Goal: Check status: Check status

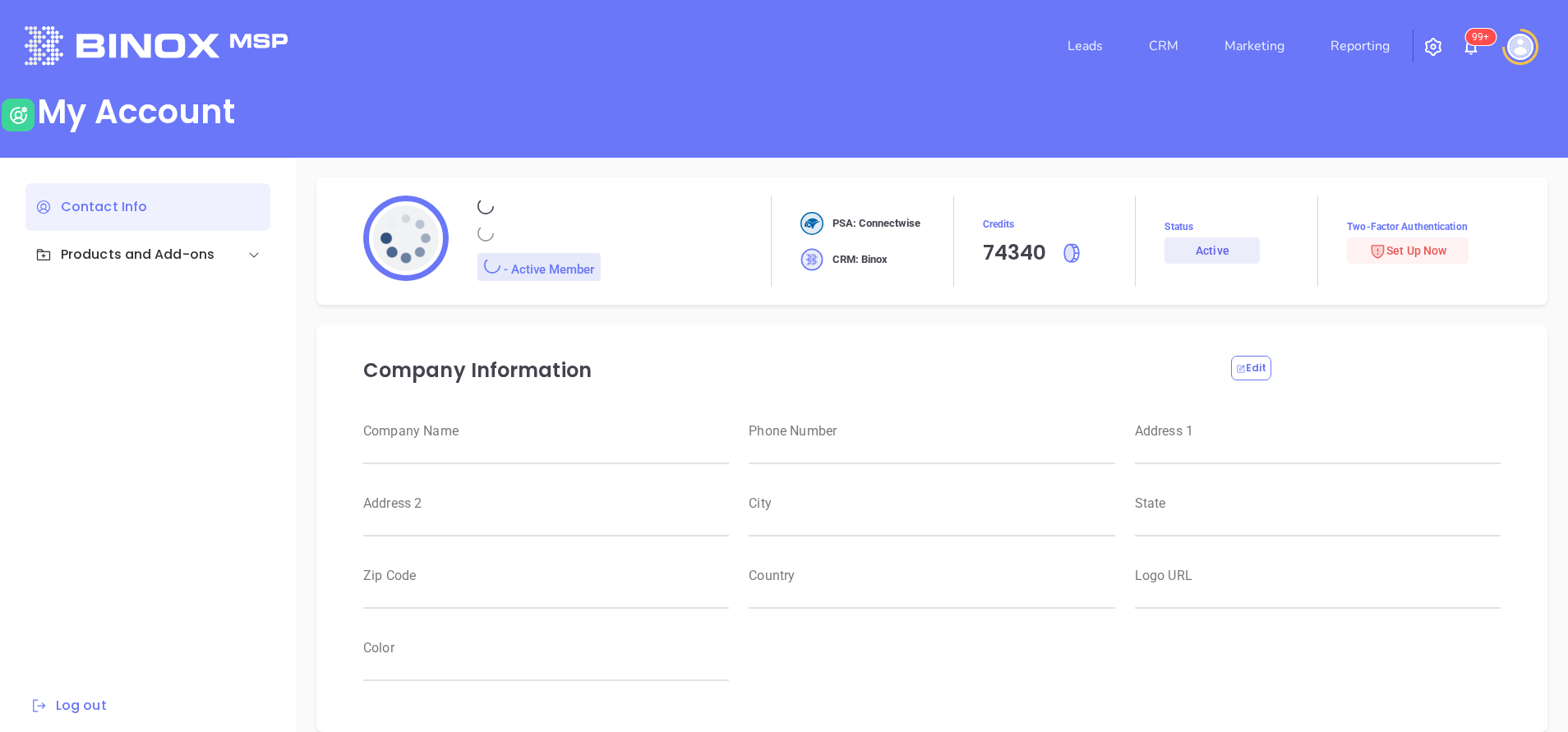
type input "Motiva Networks"
type input "[PHONE_NUMBER]"
type input "[STREET_ADDRESS]"
type input "[GEOGRAPHIC_DATA]"
type input "[US_STATE]"
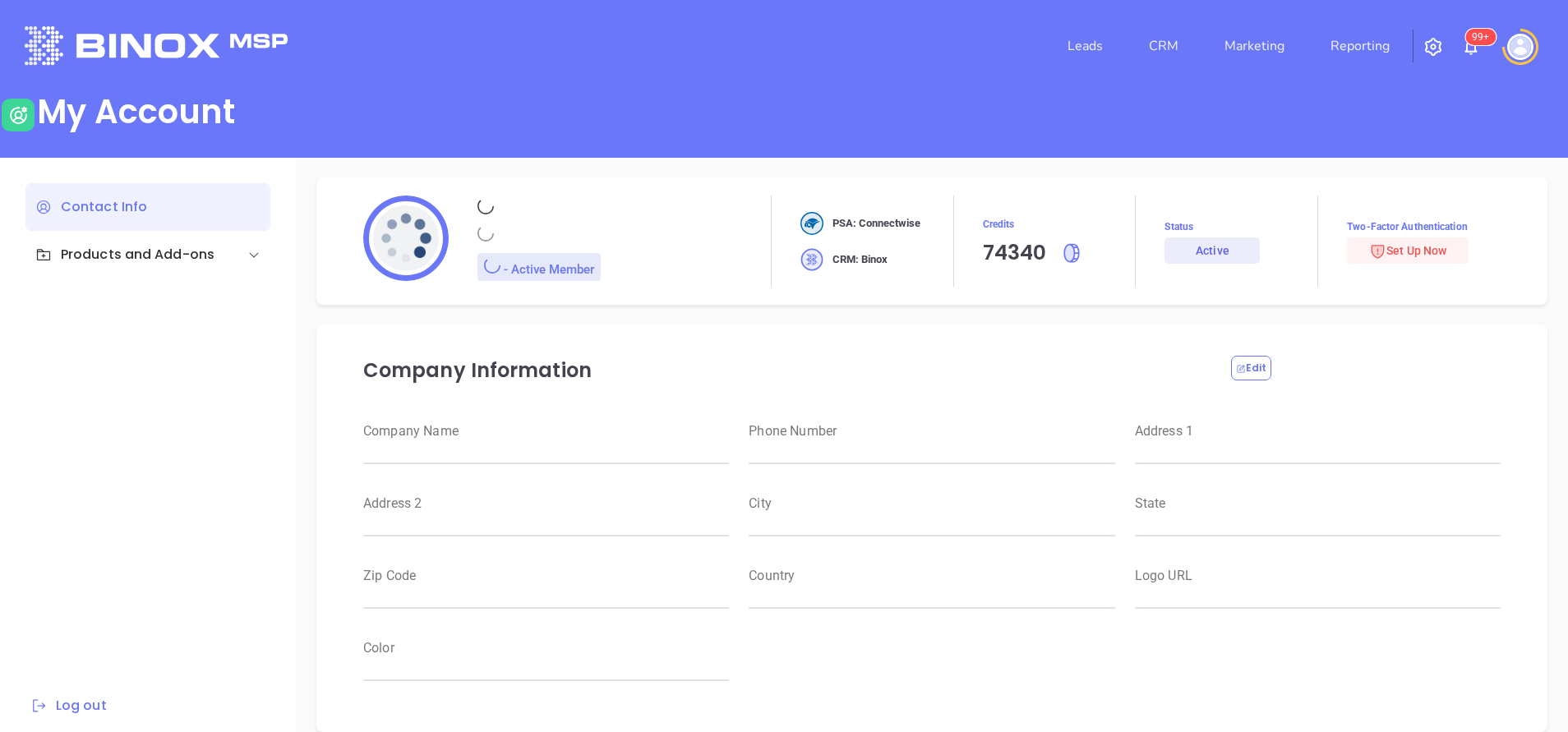
type input "11530"
type input "[GEOGRAPHIC_DATA]"
type input "[URL][DOMAIN_NAME]"
type input "#007aff"
type input "[PERSON_NAME]"
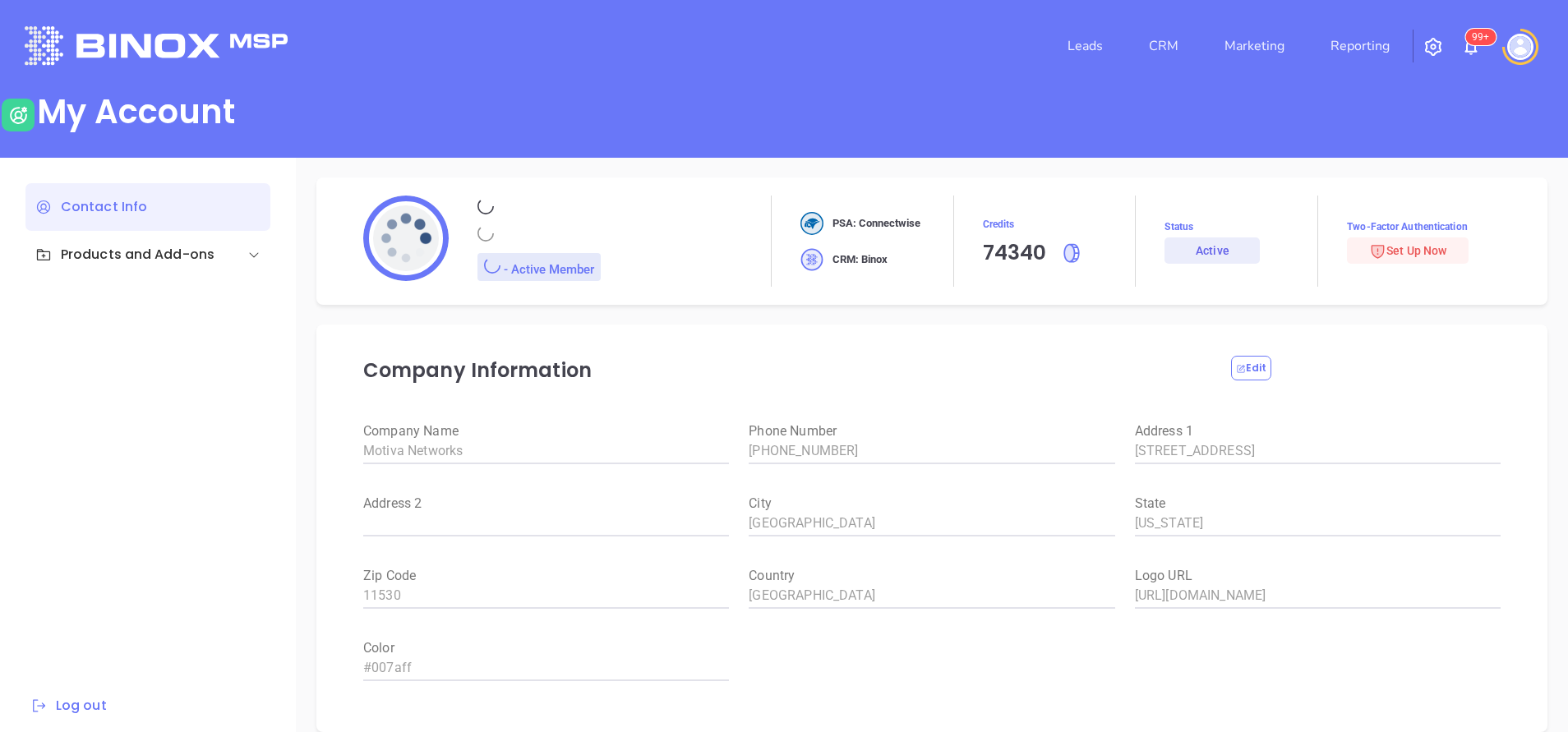
type input "[PERSON_NAME]"
type input "[PERSON_NAME][EMAIL_ADDRESS][DOMAIN_NAME]"
type input "6465510554"
type input "Motiva Networks"
type input "Marketing"
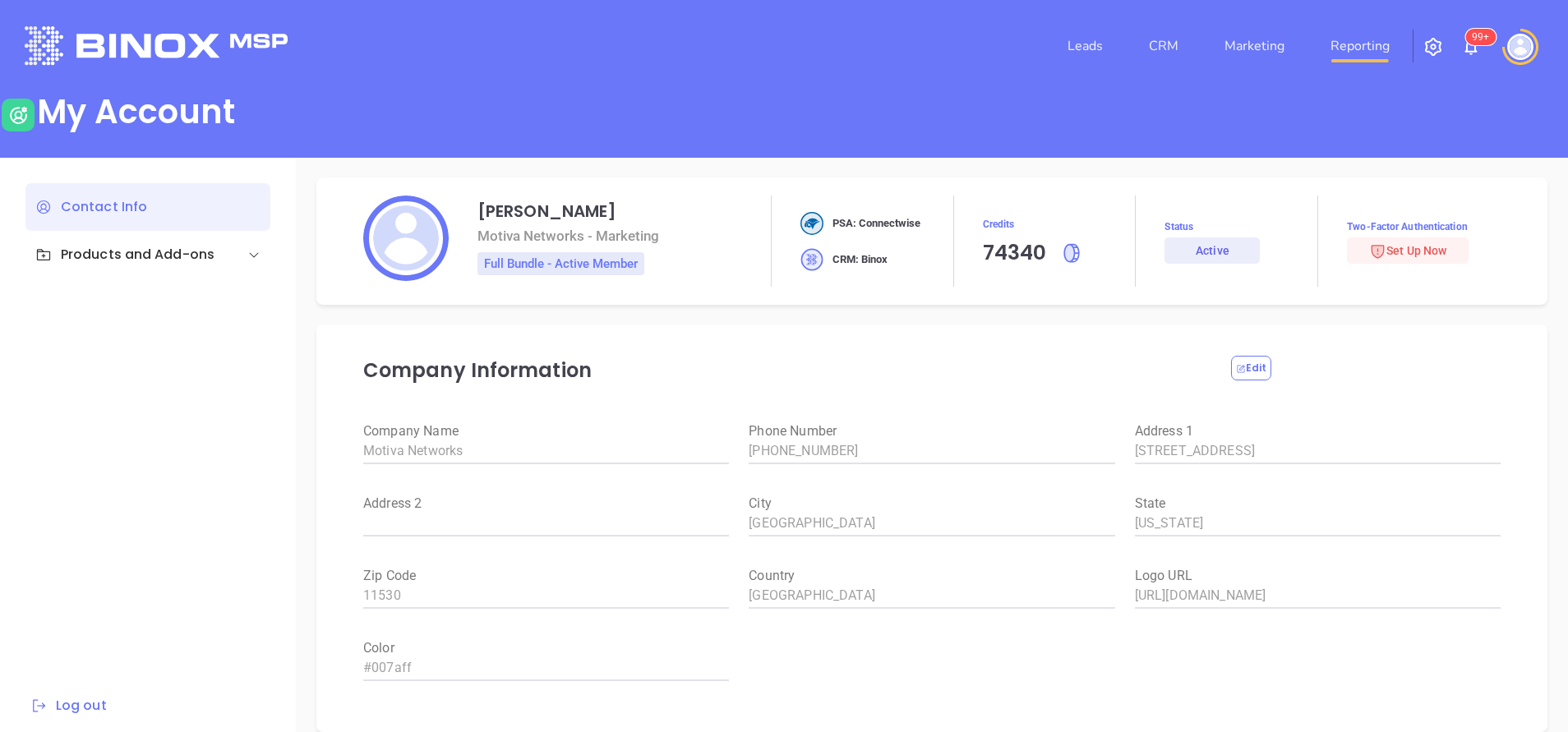
click at [1384, 45] on link "Reporting" at bounding box center [1360, 46] width 72 height 33
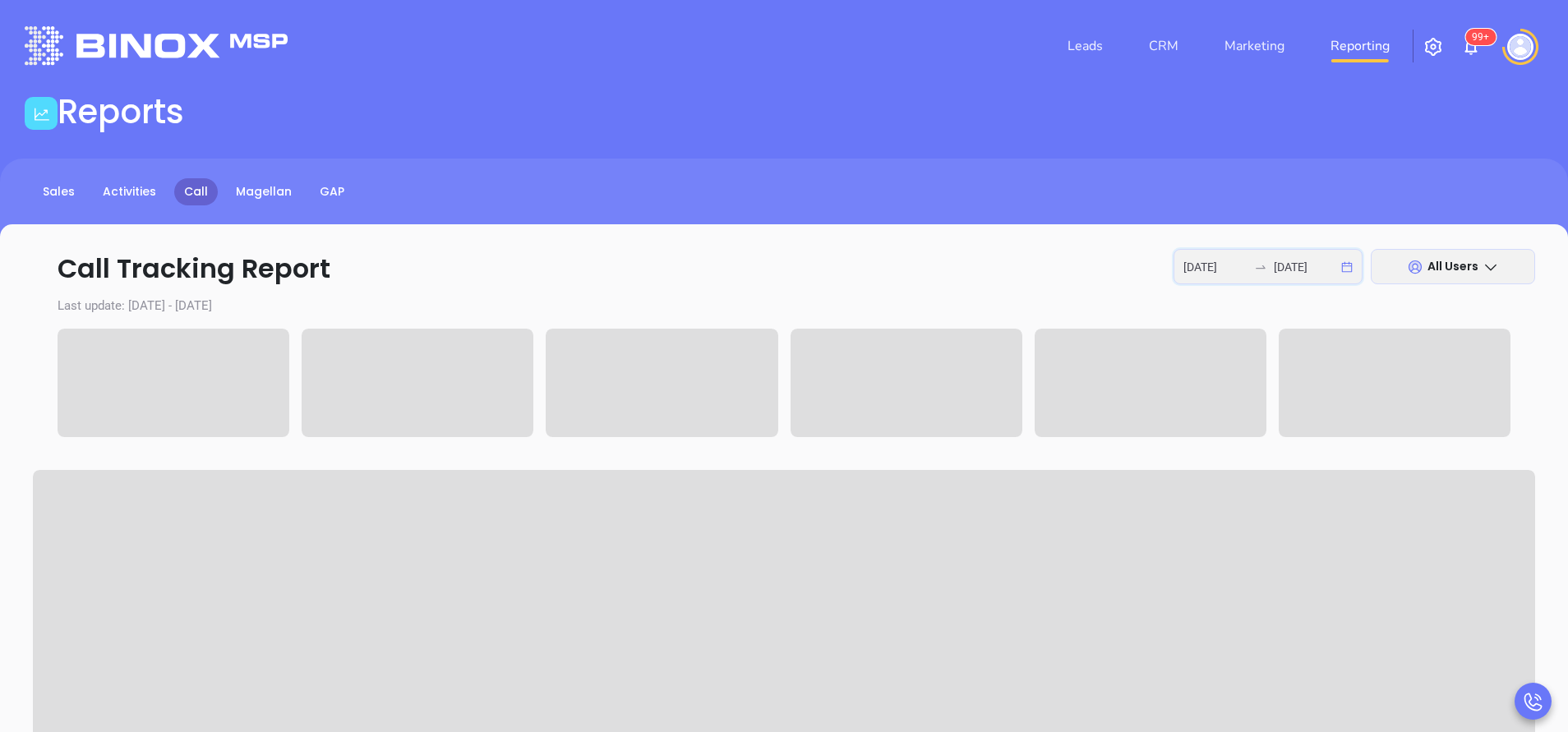
click at [1215, 263] on input "[DATE]" at bounding box center [1216, 267] width 64 height 18
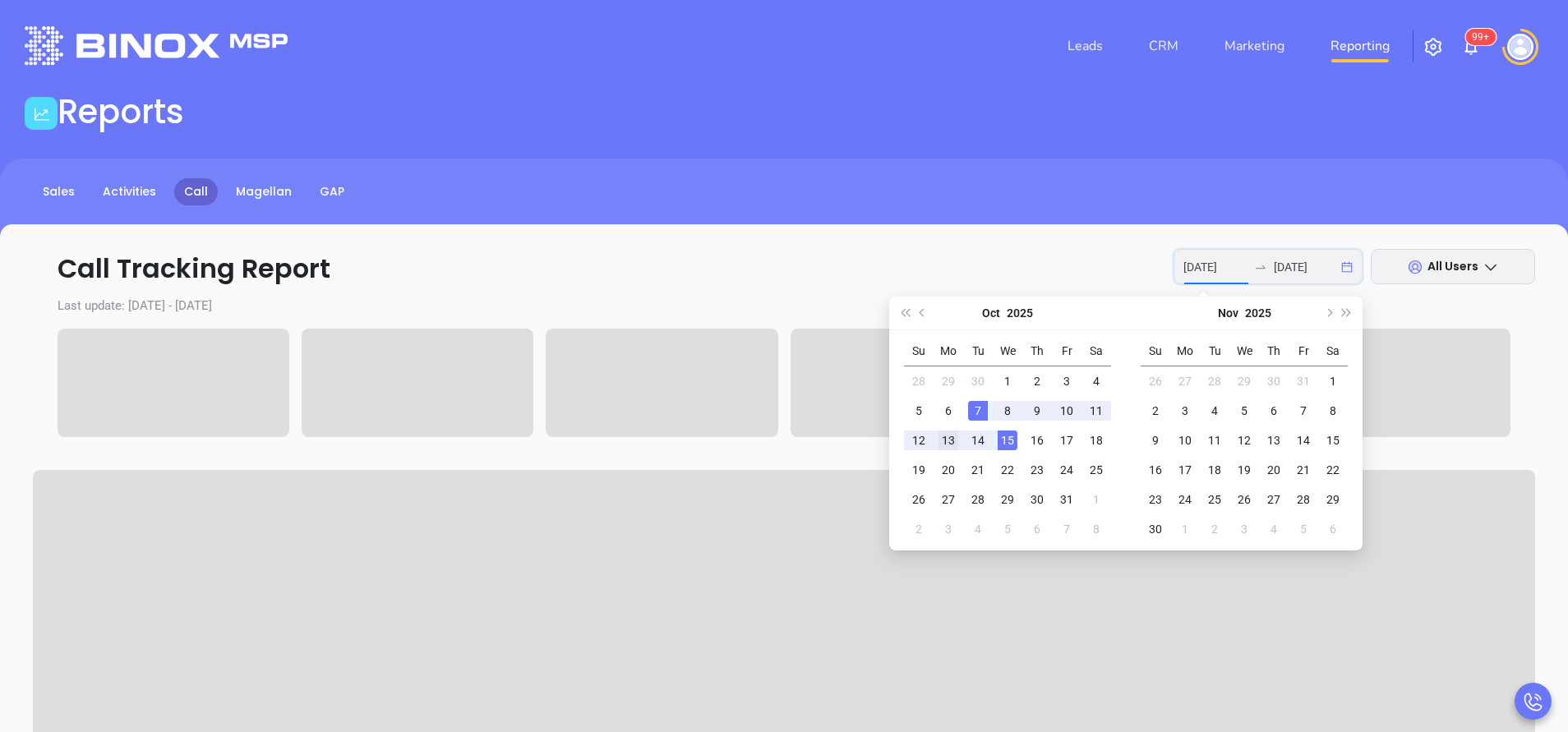
type input "[DATE]"
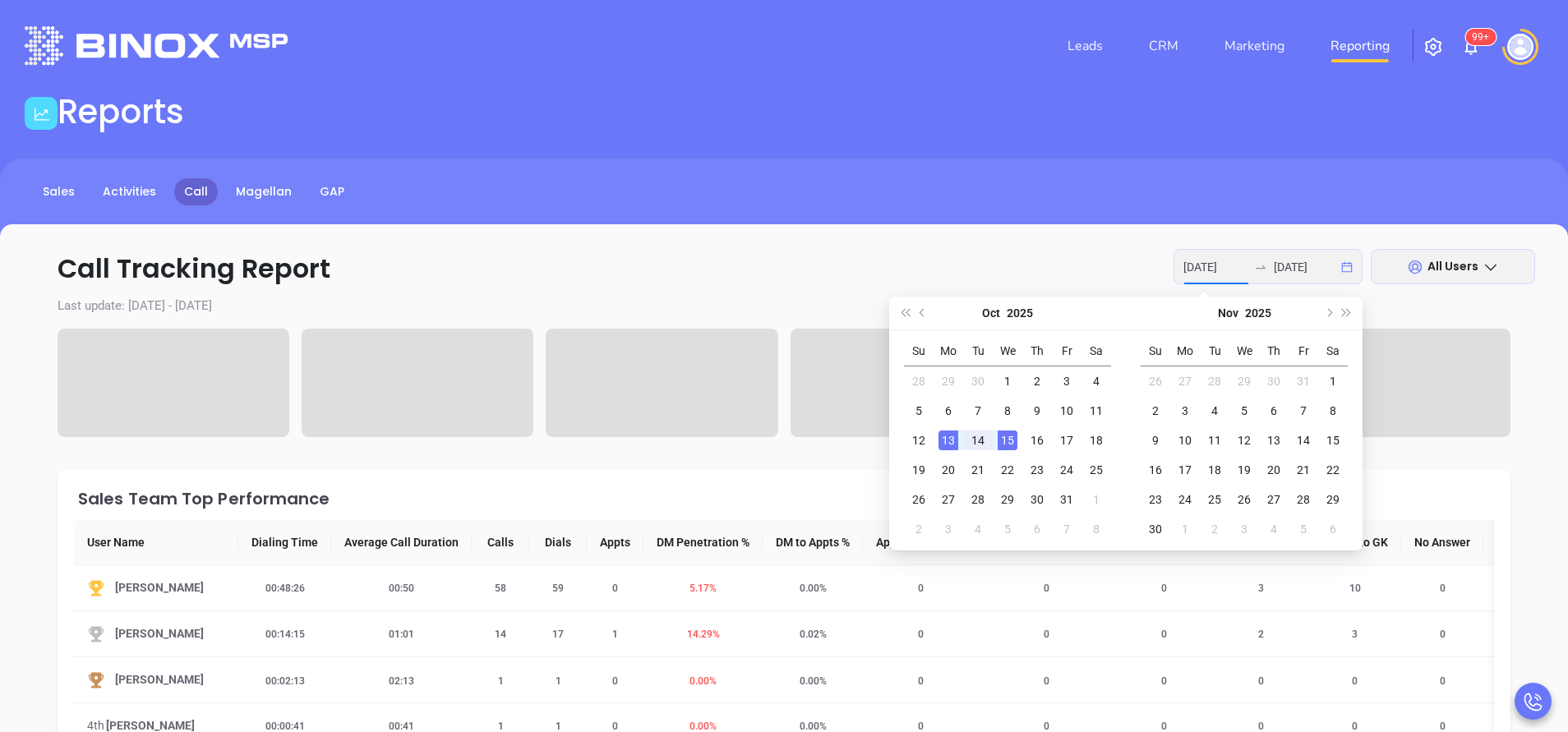
click at [950, 441] on div "13" at bounding box center [948, 440] width 19 height 19
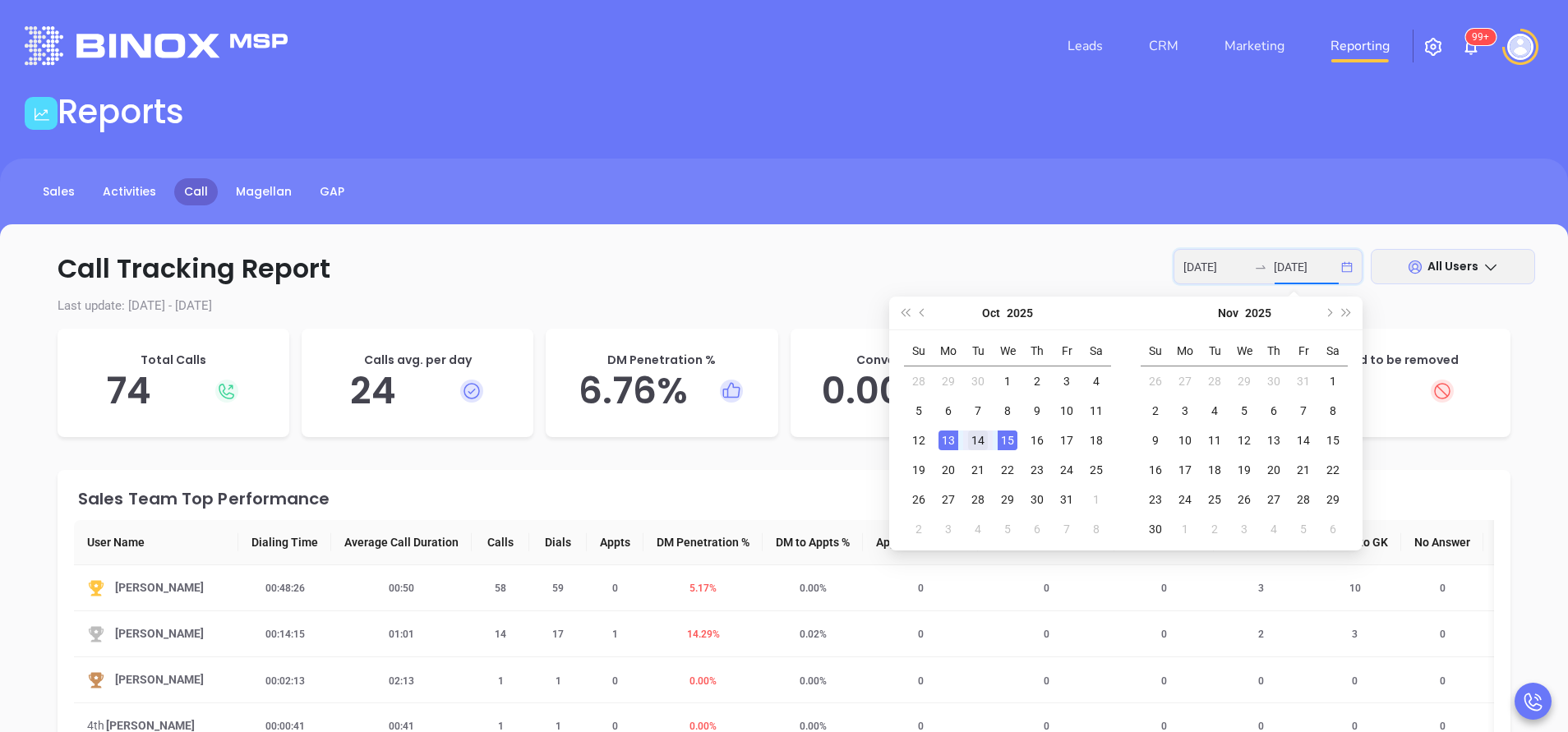
type input "[DATE]"
click at [978, 440] on div "14" at bounding box center [977, 440] width 19 height 19
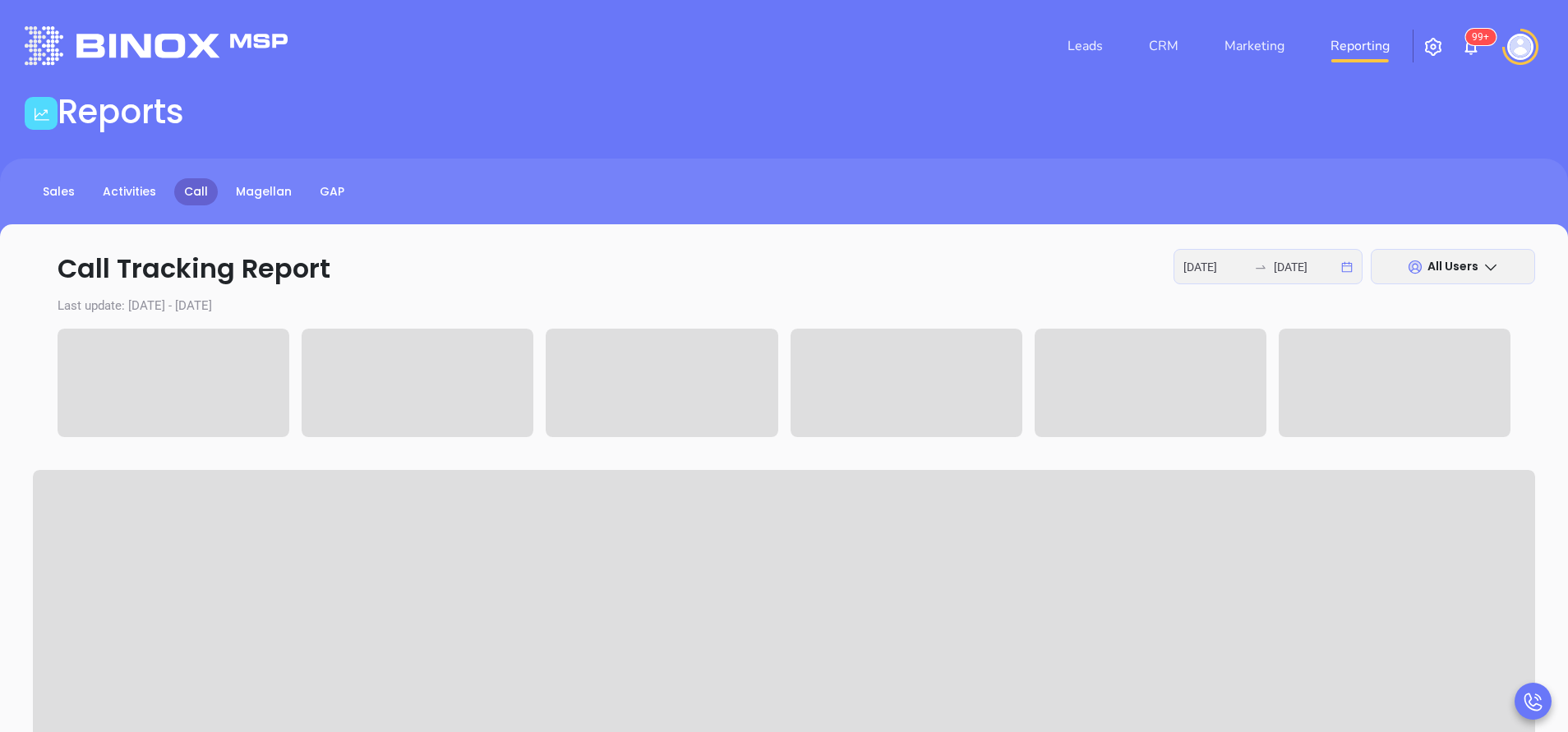
click at [978, 440] on div at bounding box center [784, 387] width 1452 height 117
click at [1231, 263] on input "[DATE]" at bounding box center [1216, 267] width 64 height 18
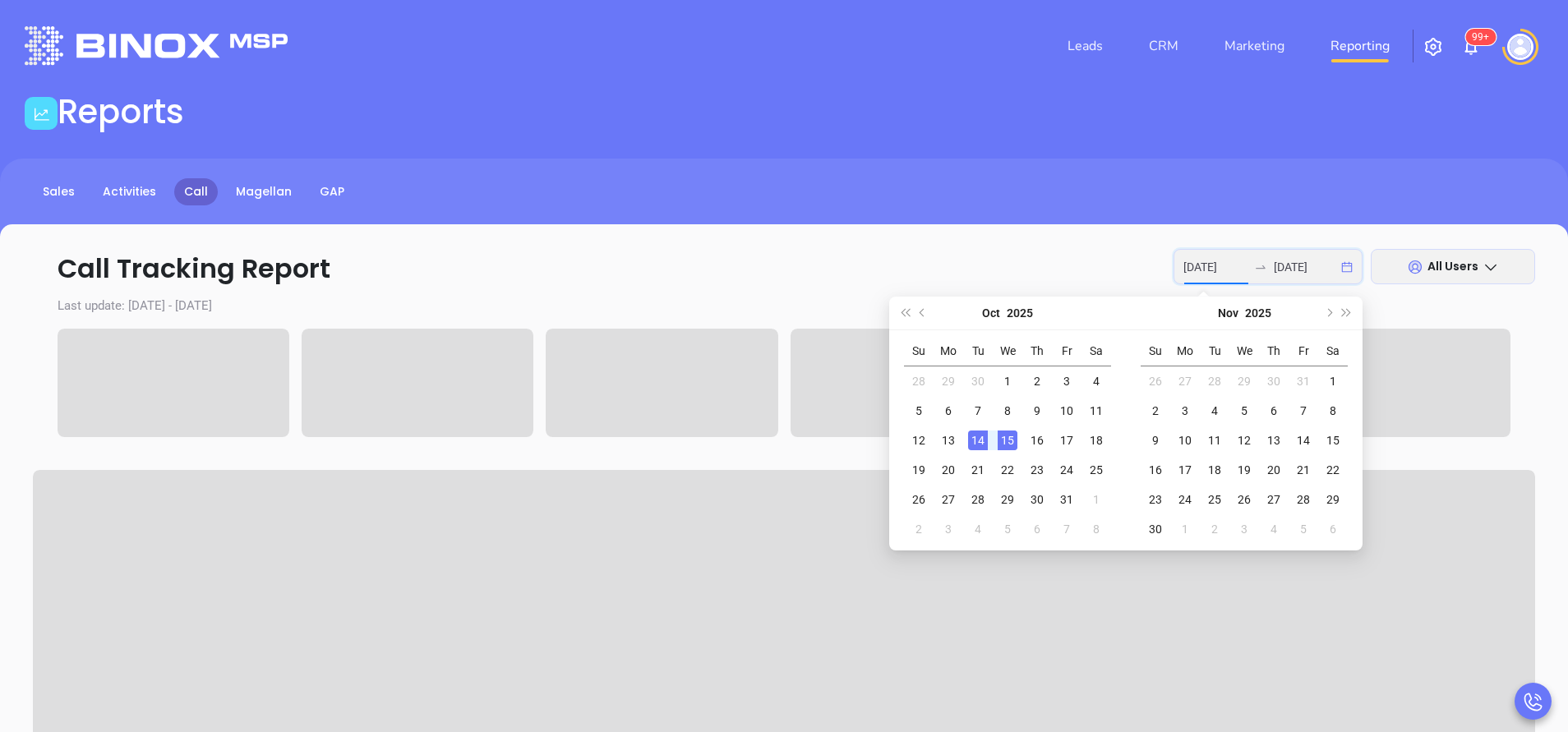
type input "[DATE]"
click at [976, 438] on div "14" at bounding box center [977, 440] width 19 height 19
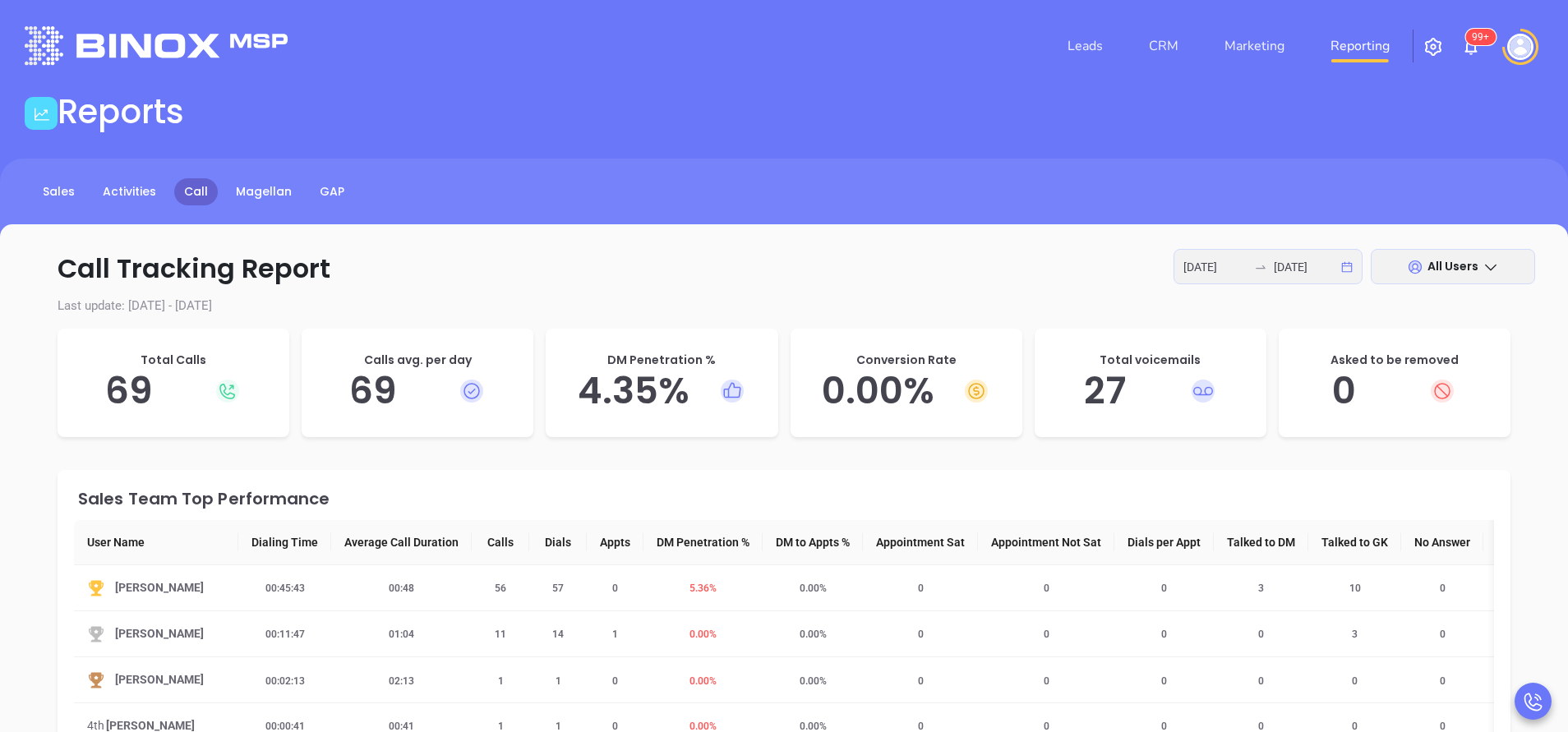
click at [981, 332] on div "Conversion Rate 0.00 %" at bounding box center [906, 383] width 232 height 108
